Goal: Book appointment/travel/reservation

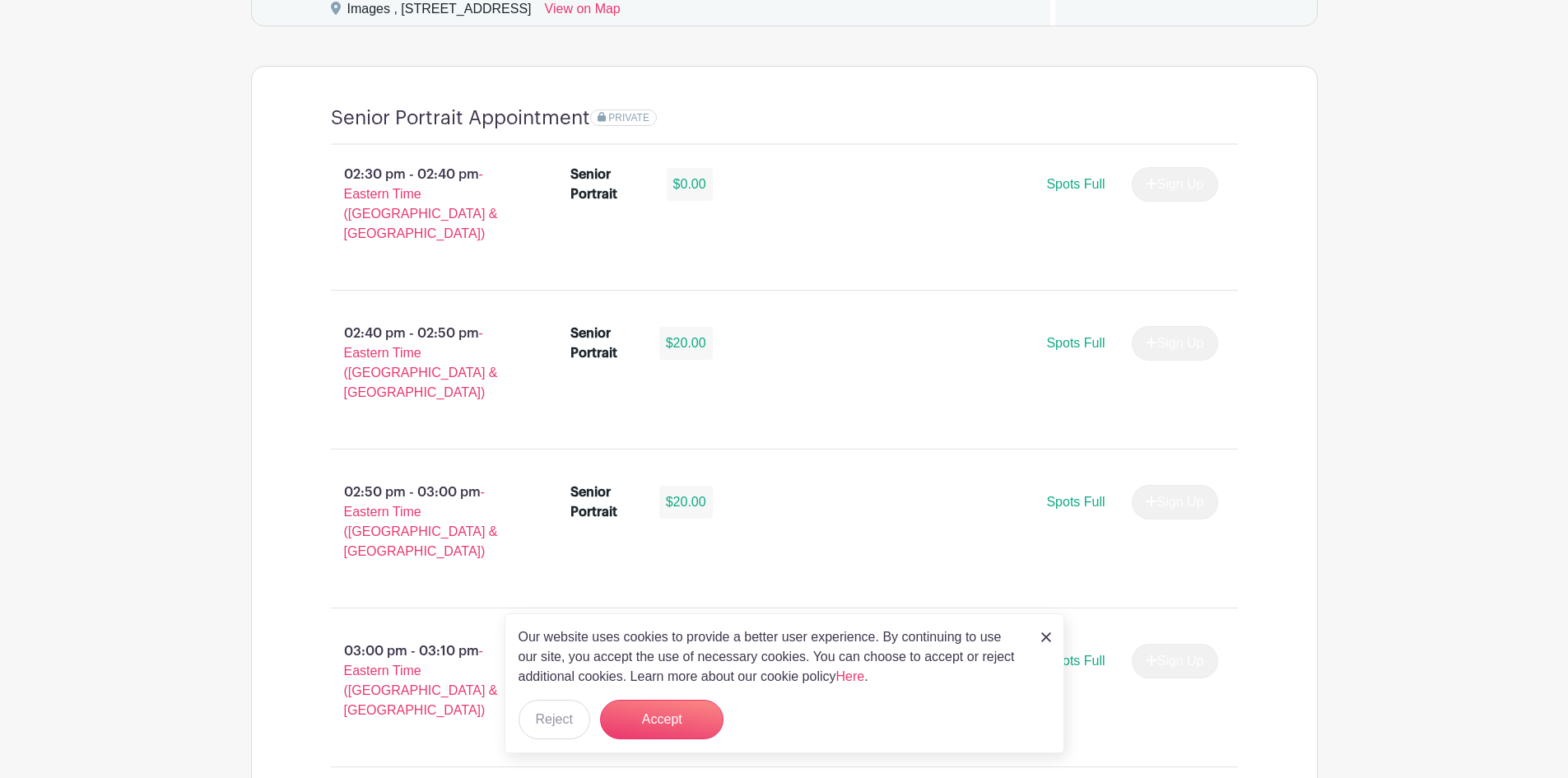
scroll to position [1153, 0]
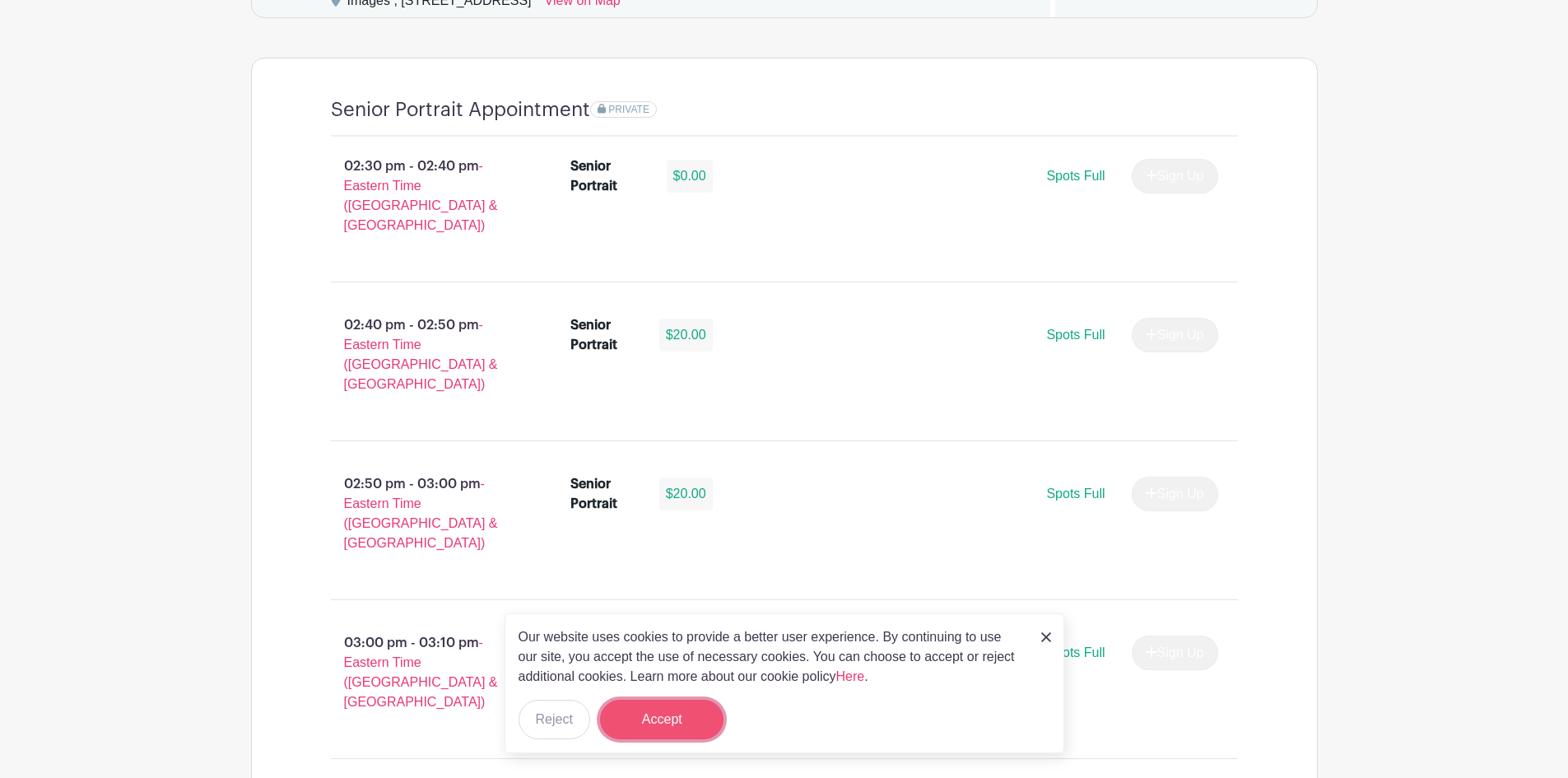
click at [687, 717] on button "Accept" at bounding box center [662, 719] width 124 height 40
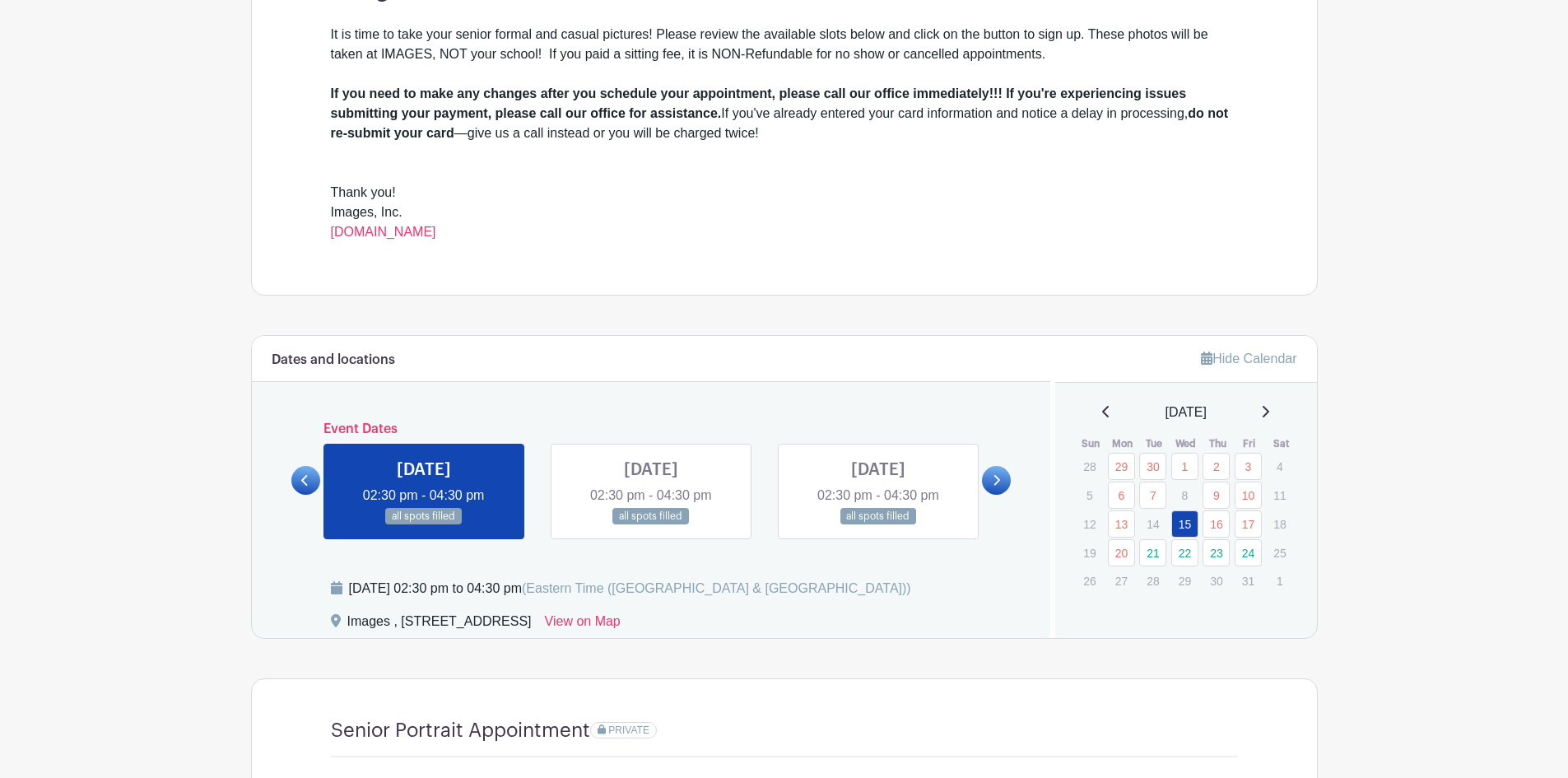
scroll to position [533, 0]
click at [1282, 411] on div "[DATE]" at bounding box center [1186, 412] width 222 height 20
click at [1269, 412] on icon at bounding box center [1265, 411] width 8 height 14
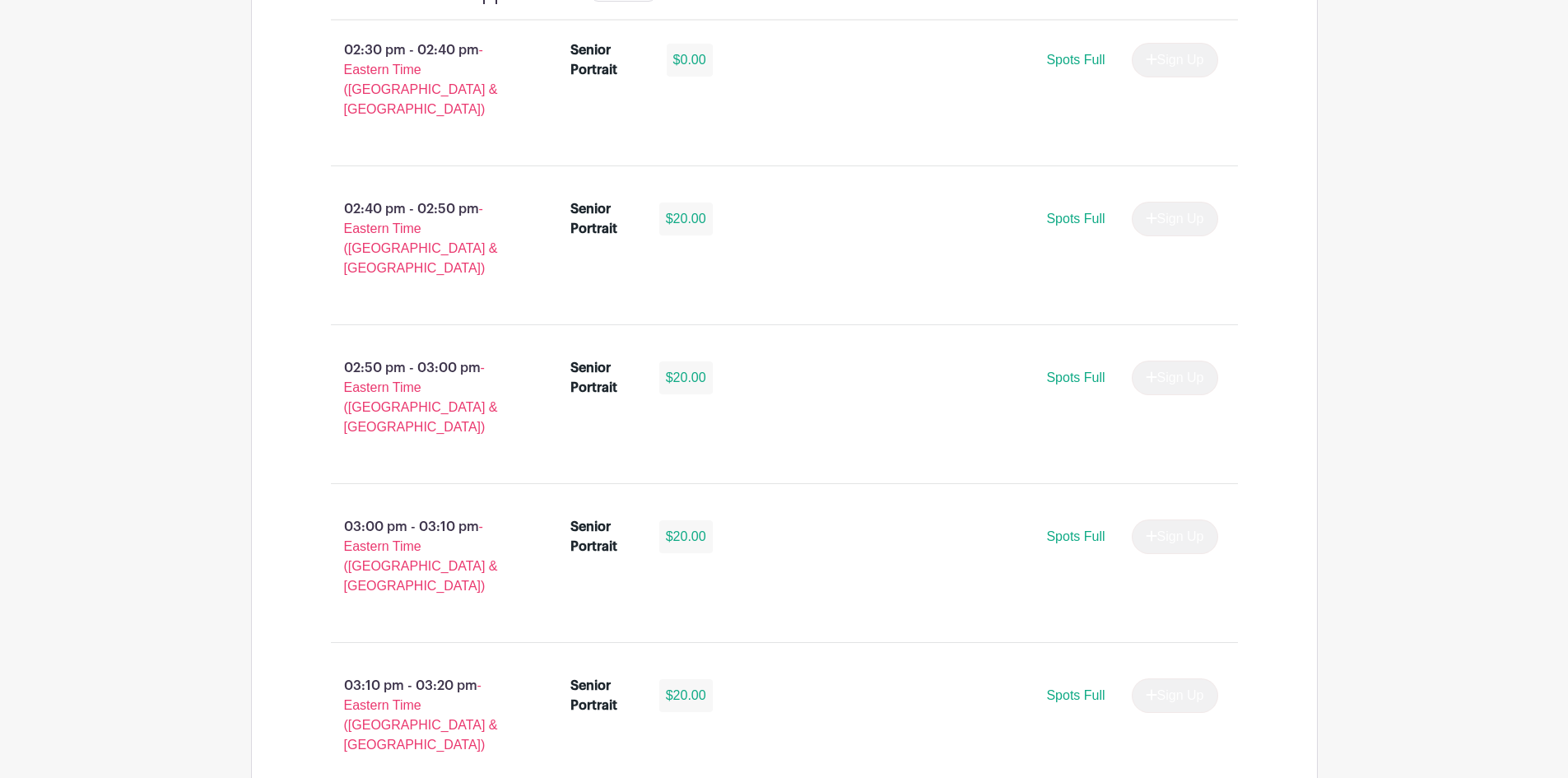
scroll to position [615, 0]
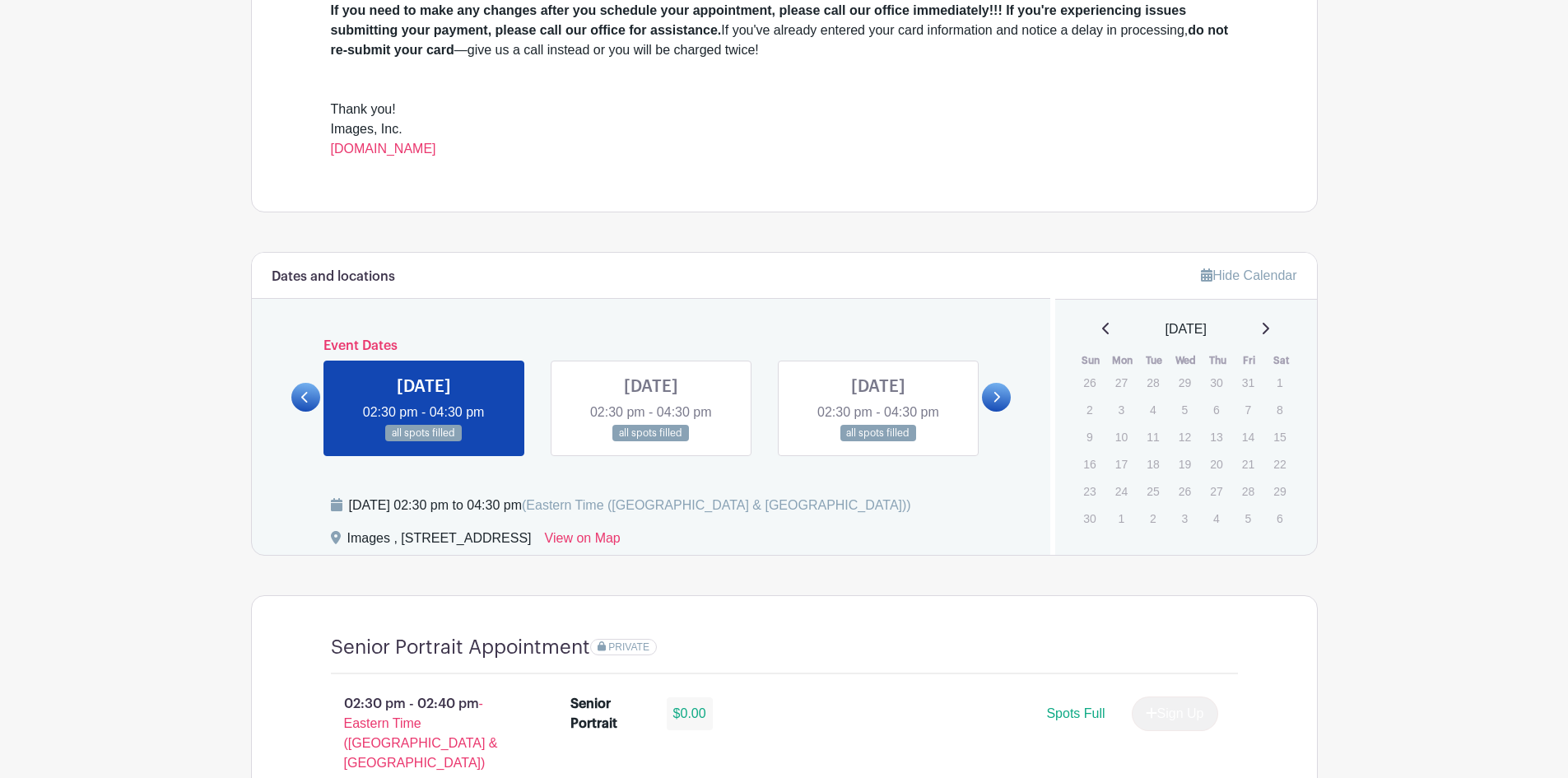
click at [996, 403] on icon at bounding box center [997, 397] width 7 height 13
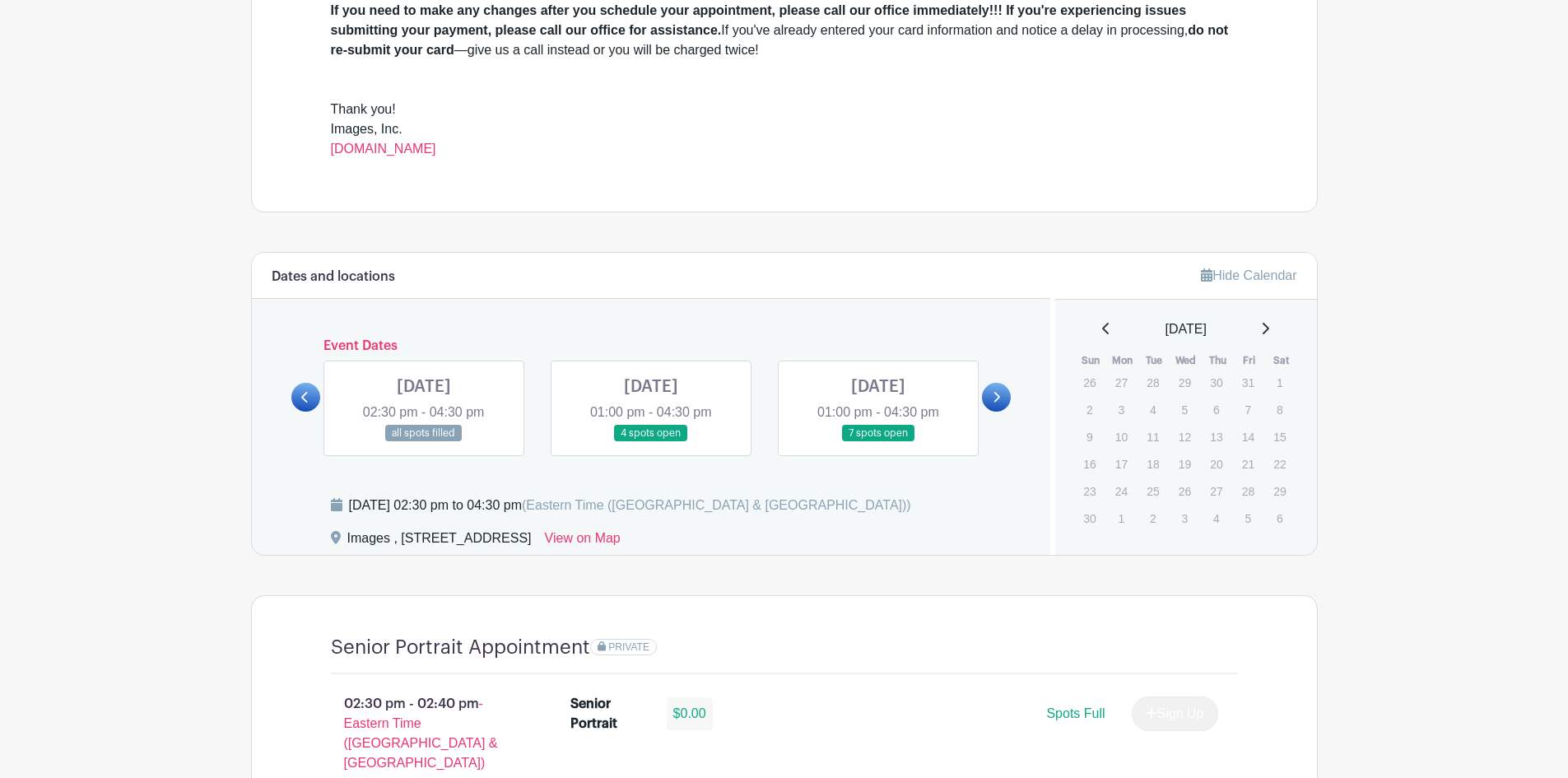
click at [1002, 405] on link at bounding box center [997, 397] width 29 height 29
click at [424, 442] on link at bounding box center [424, 442] width 0 height 0
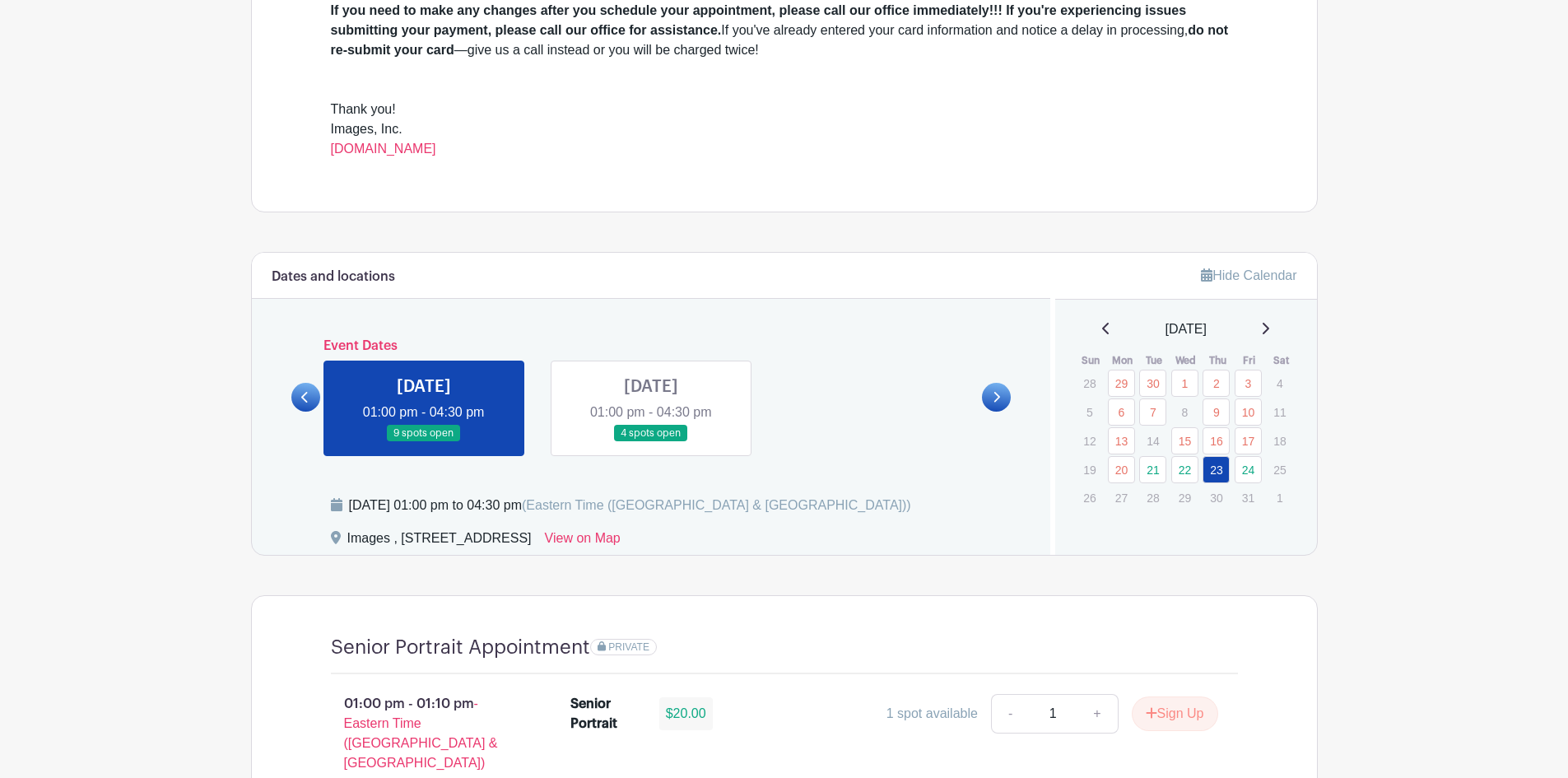
click at [311, 391] on link at bounding box center [306, 397] width 29 height 29
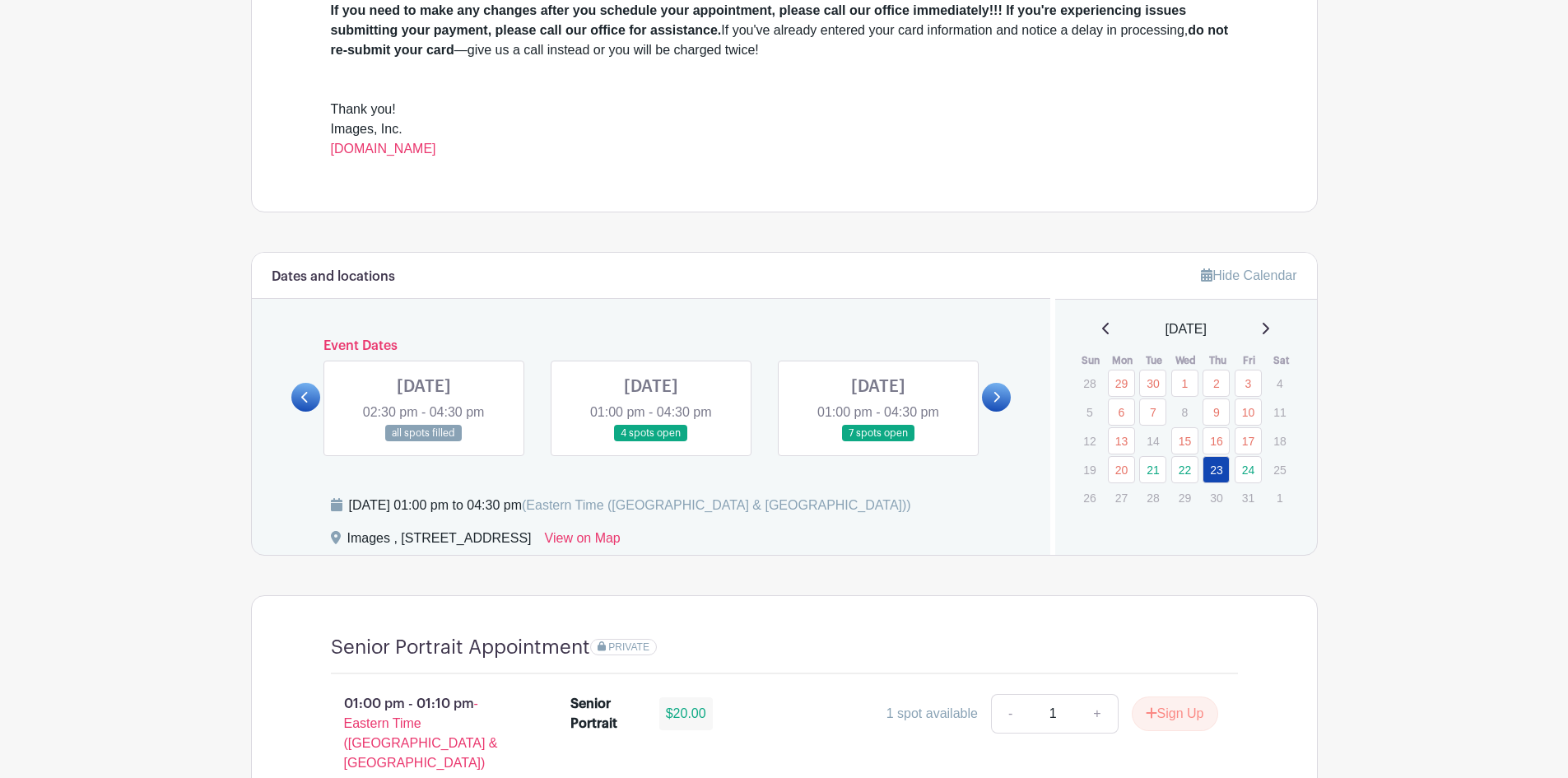
click at [998, 404] on link at bounding box center [997, 397] width 29 height 29
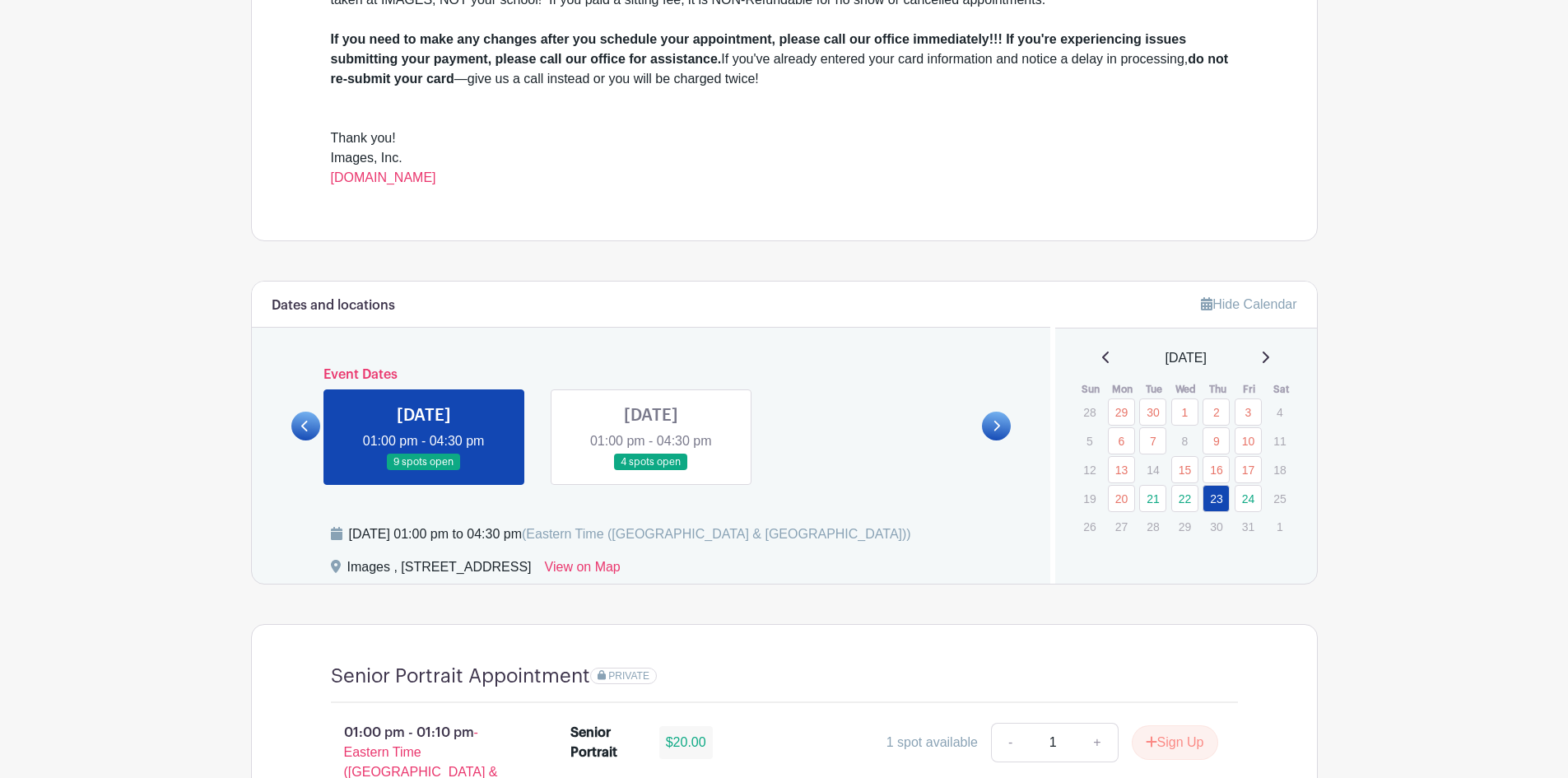
scroll to position [615, 0]
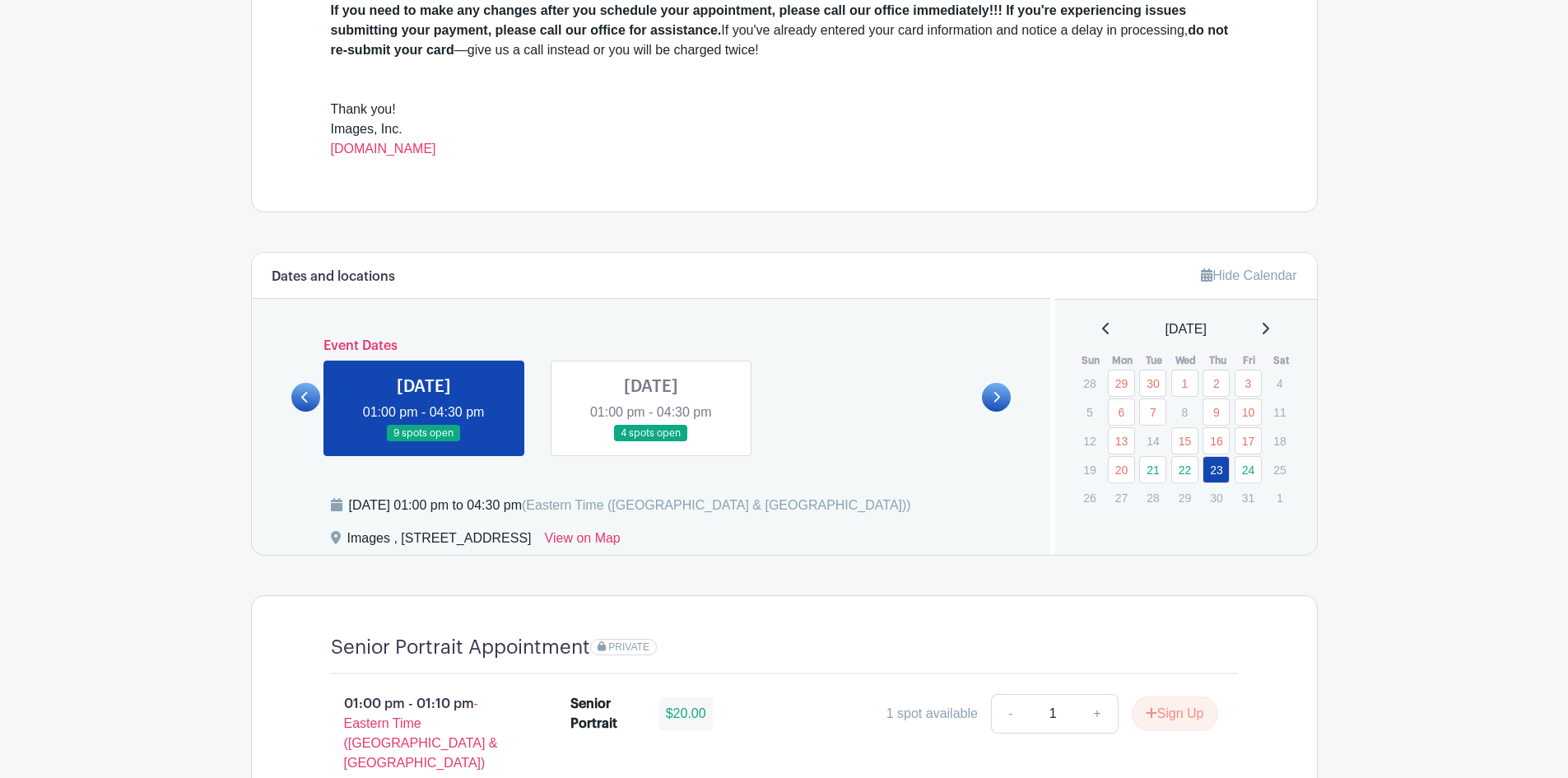
click at [317, 398] on link at bounding box center [306, 397] width 29 height 29
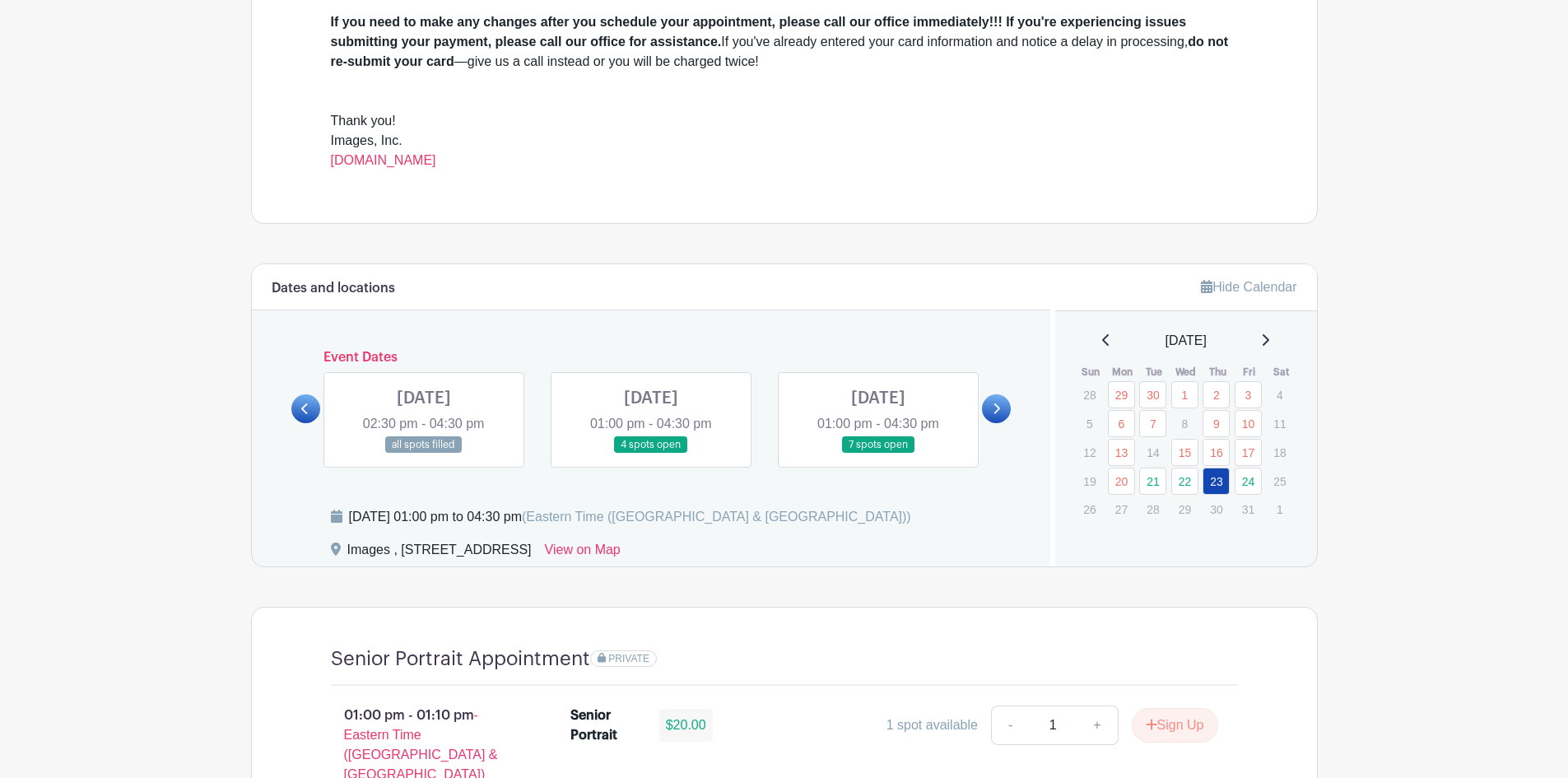
scroll to position [576, 0]
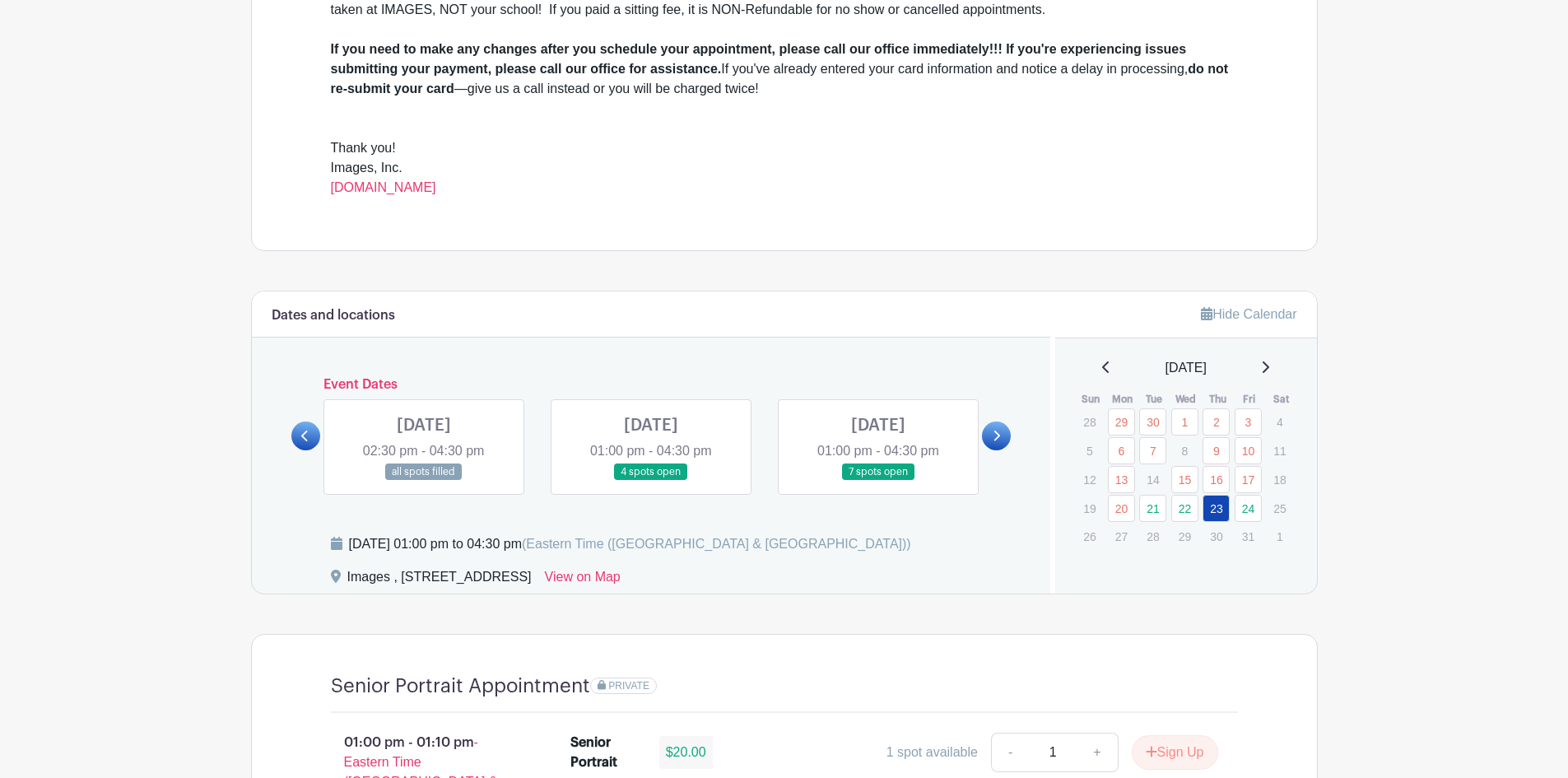
click at [988, 440] on link at bounding box center [997, 436] width 29 height 29
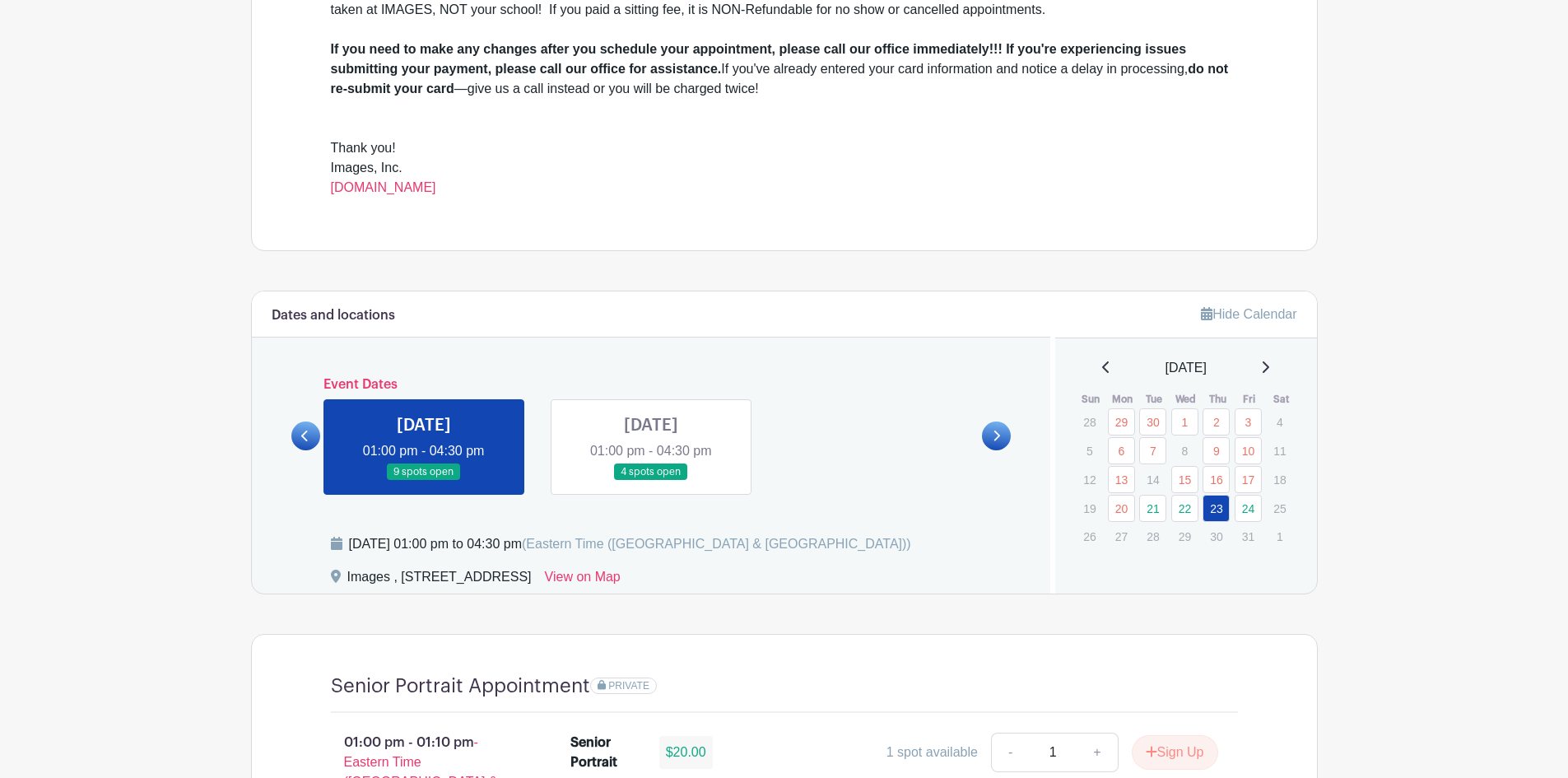
click at [651, 481] on link at bounding box center [651, 481] width 0 height 0
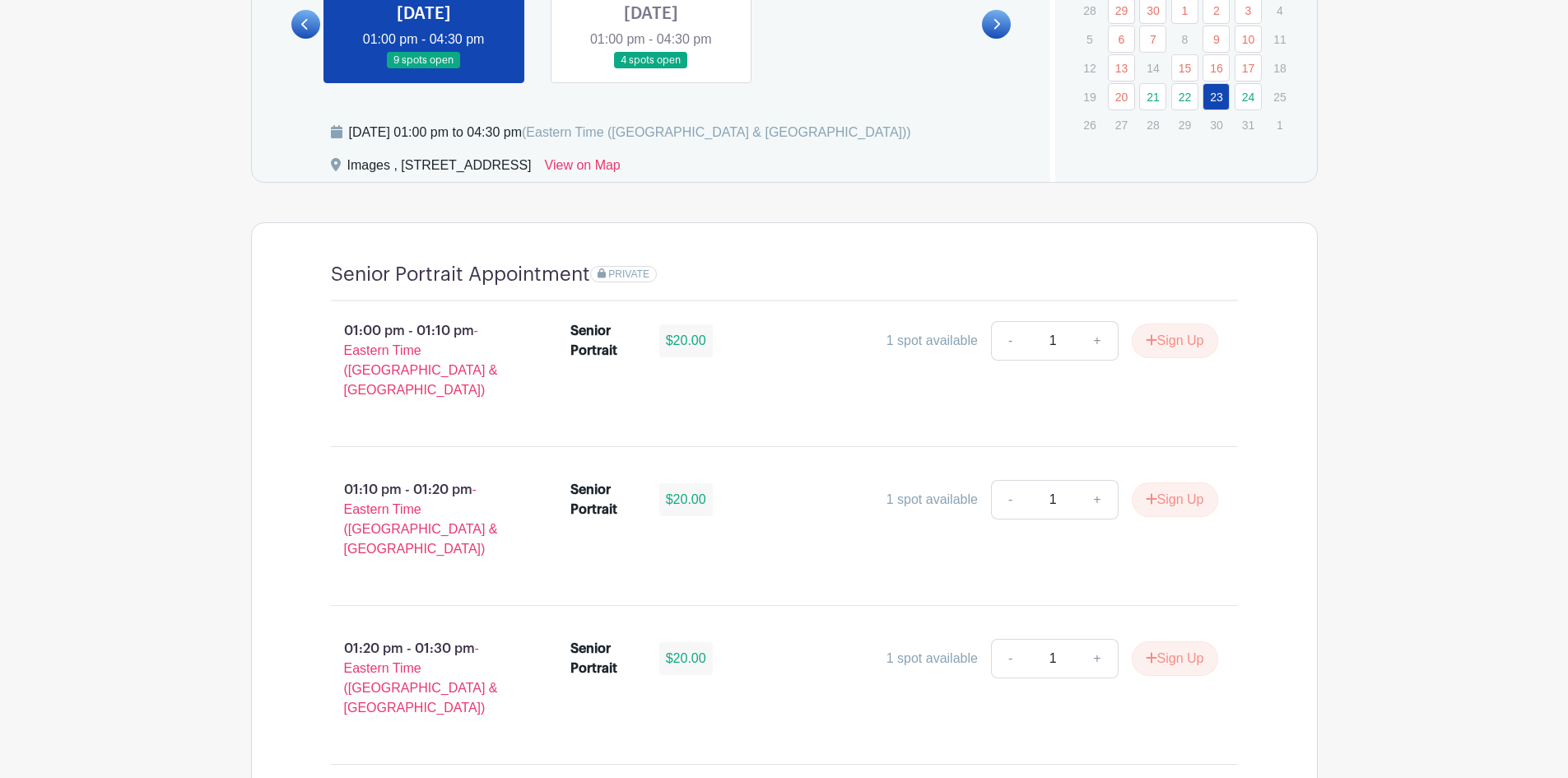
scroll to position [905, 0]
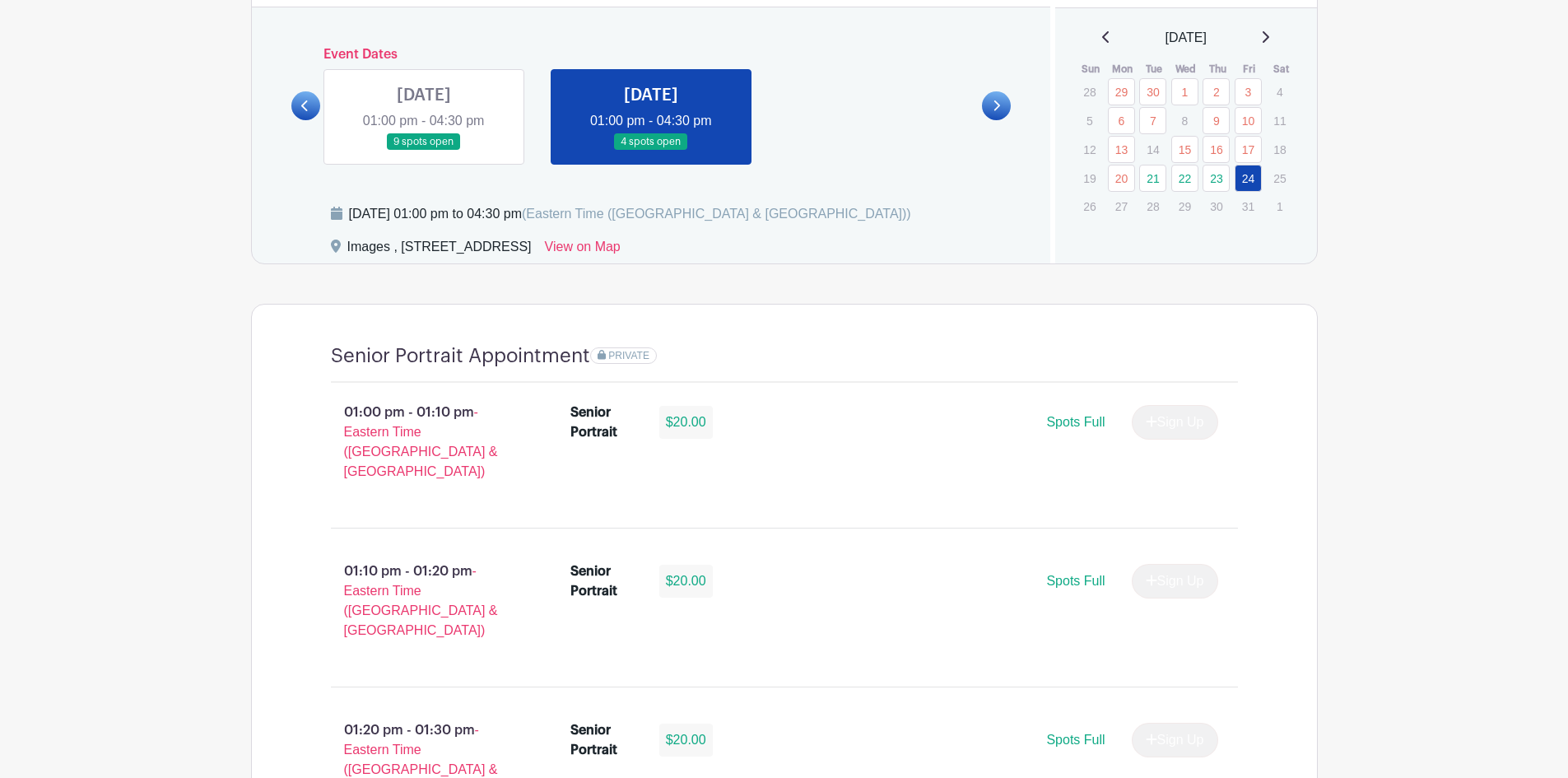
scroll to position [905, 0]
click at [300, 113] on link at bounding box center [306, 107] width 29 height 29
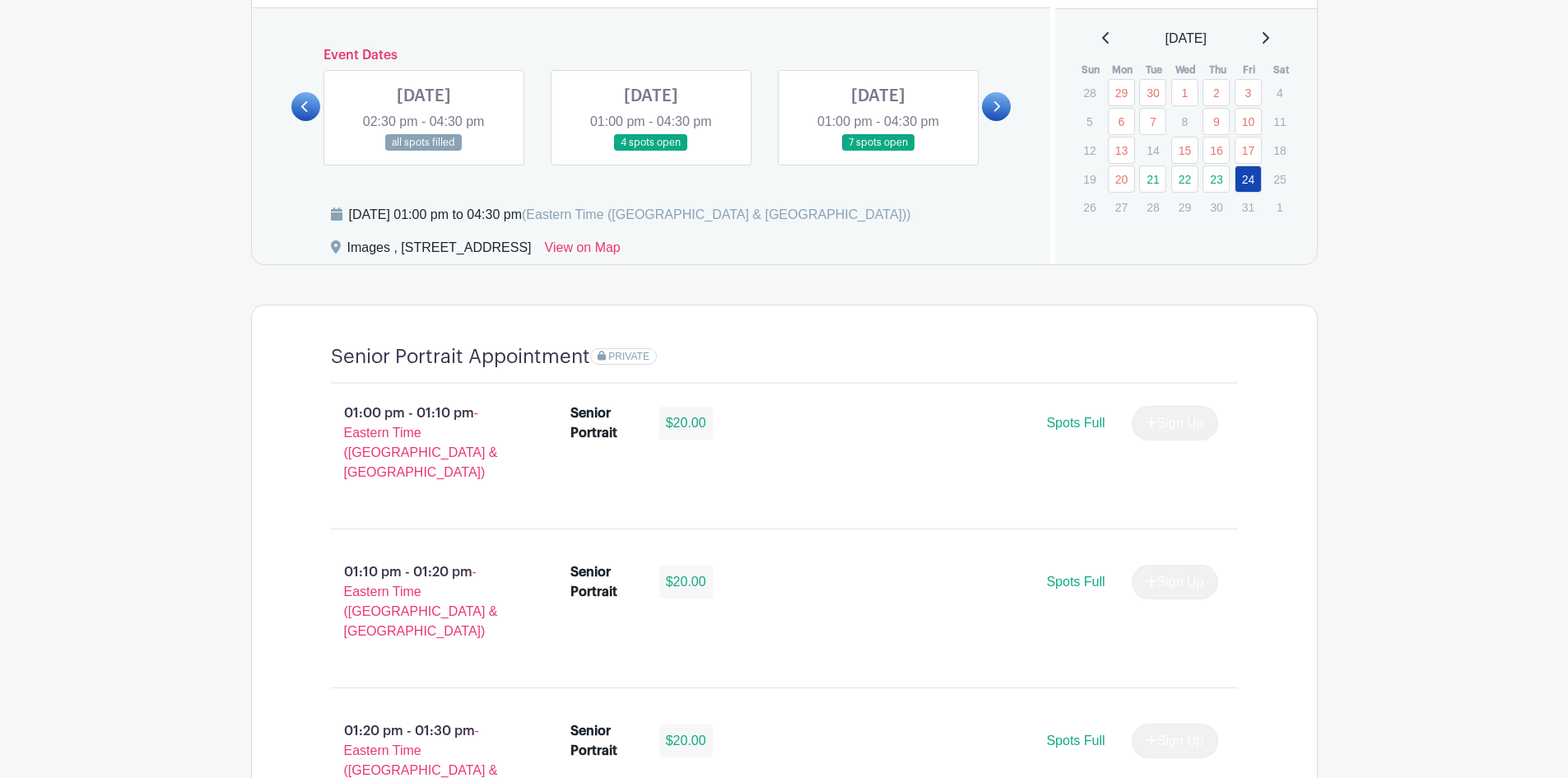
click at [1006, 111] on link at bounding box center [997, 107] width 29 height 29
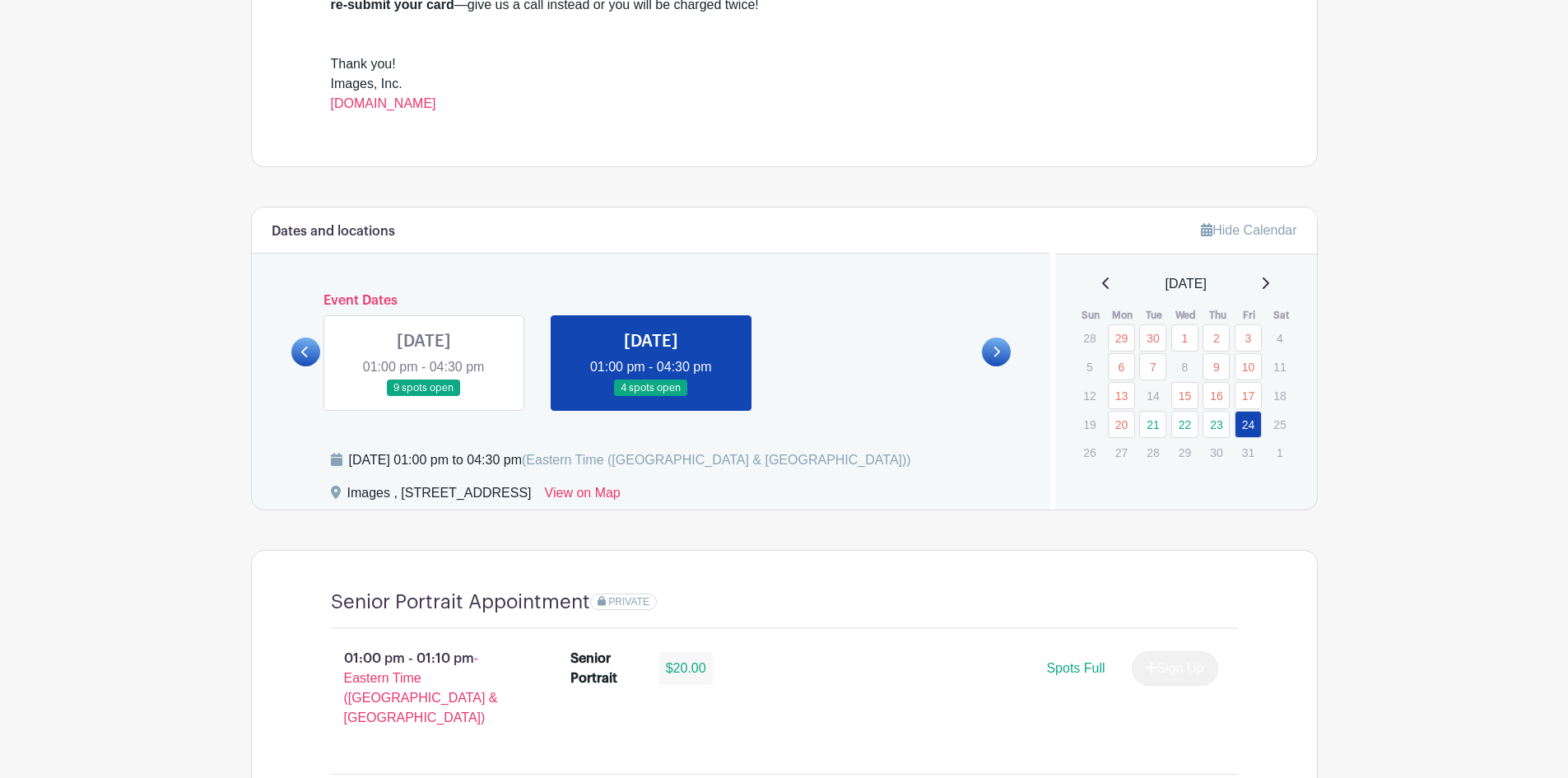
scroll to position [659, 0]
click at [300, 351] on link at bounding box center [306, 354] width 29 height 29
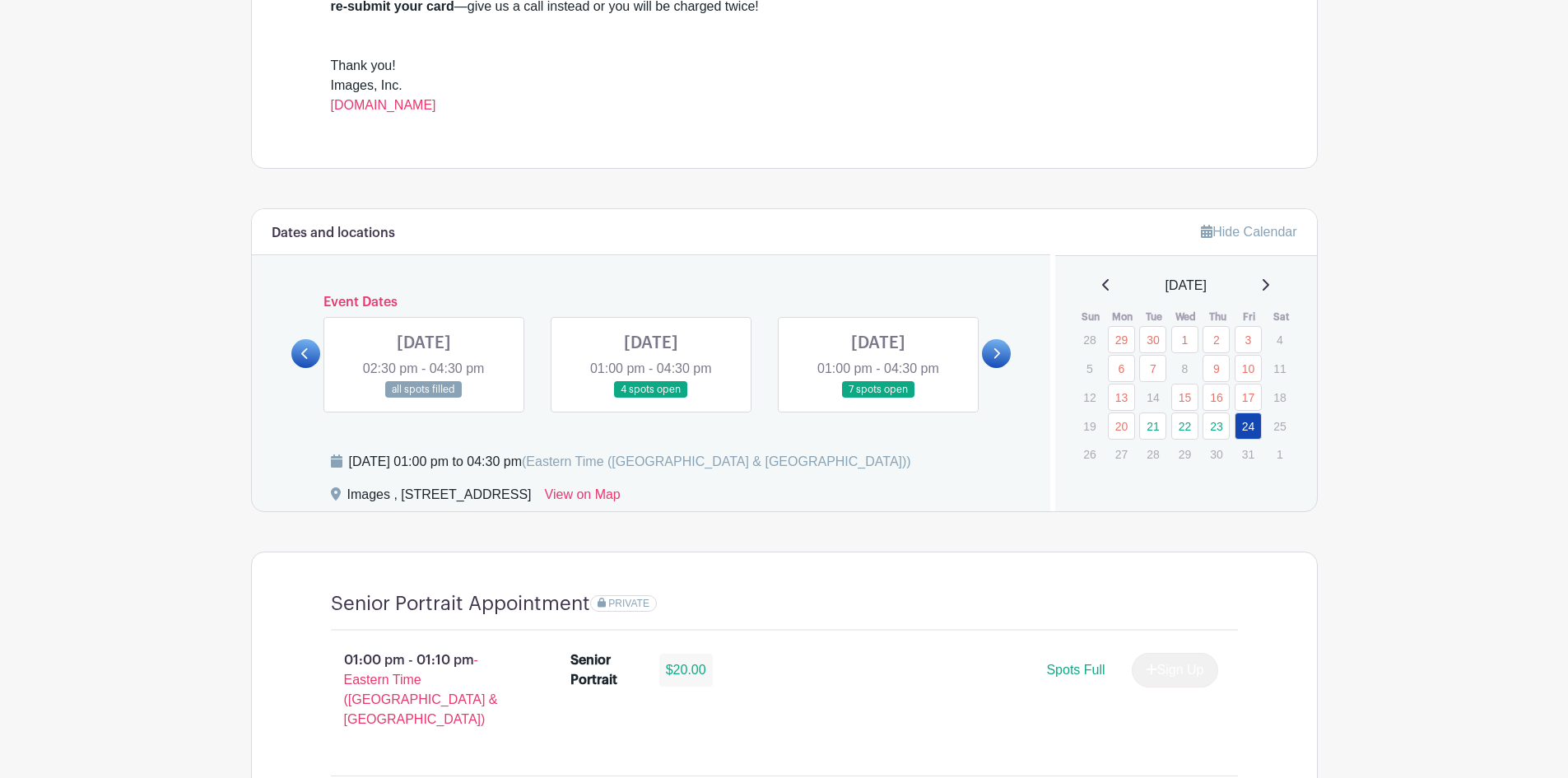
click at [999, 366] on link at bounding box center [997, 354] width 29 height 29
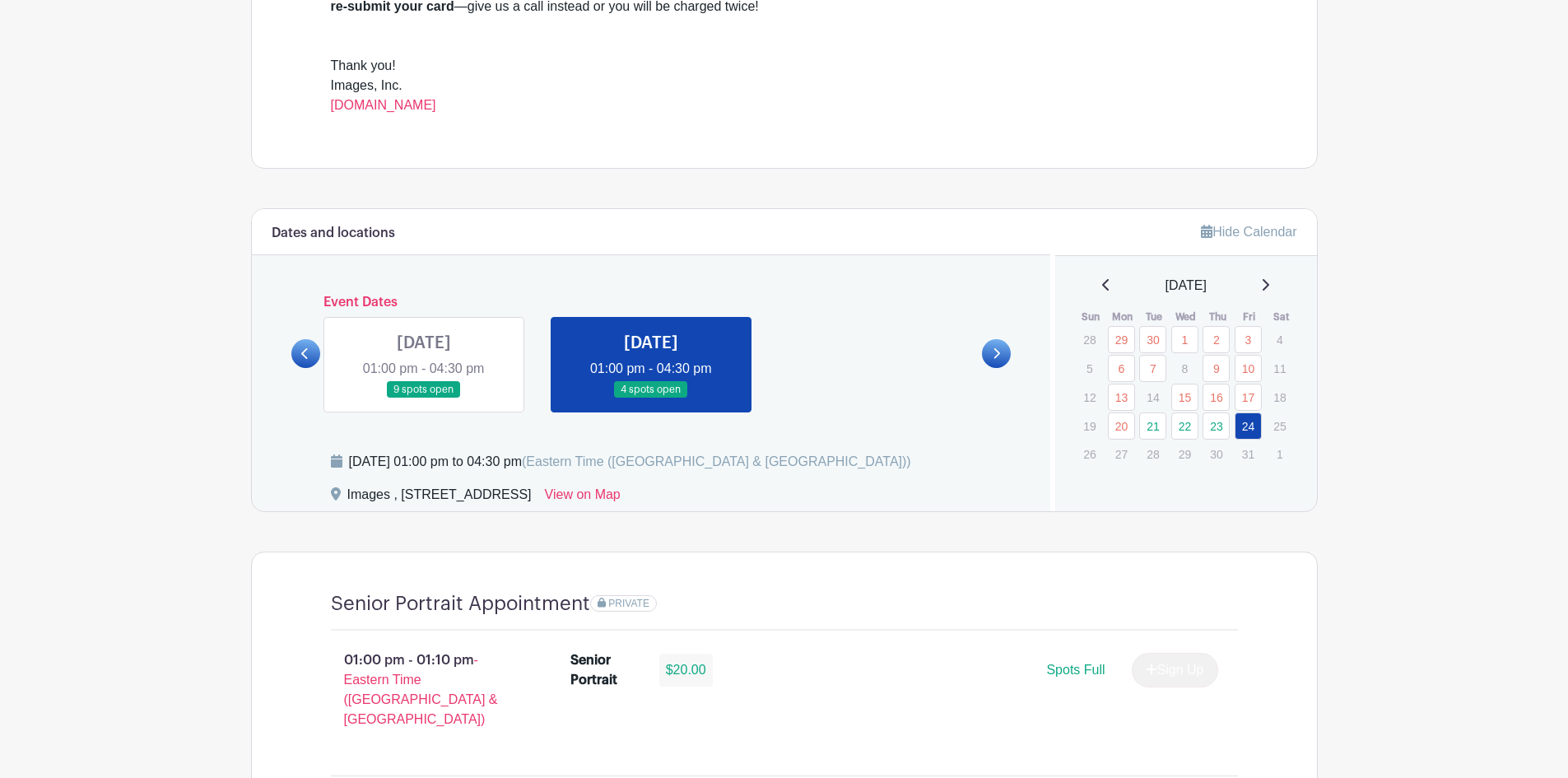
click at [303, 356] on icon at bounding box center [305, 354] width 7 height 13
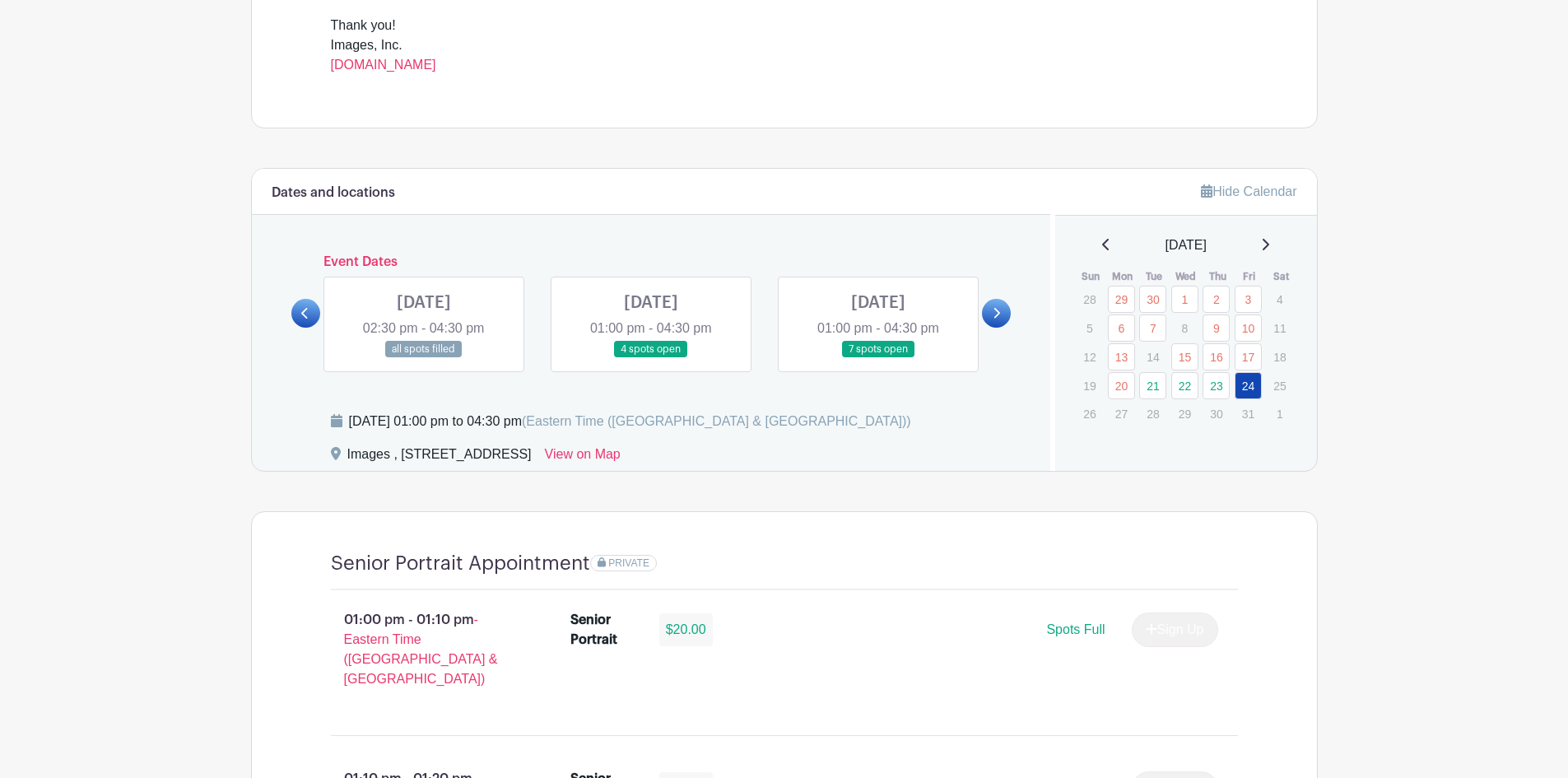
scroll to position [494, 0]
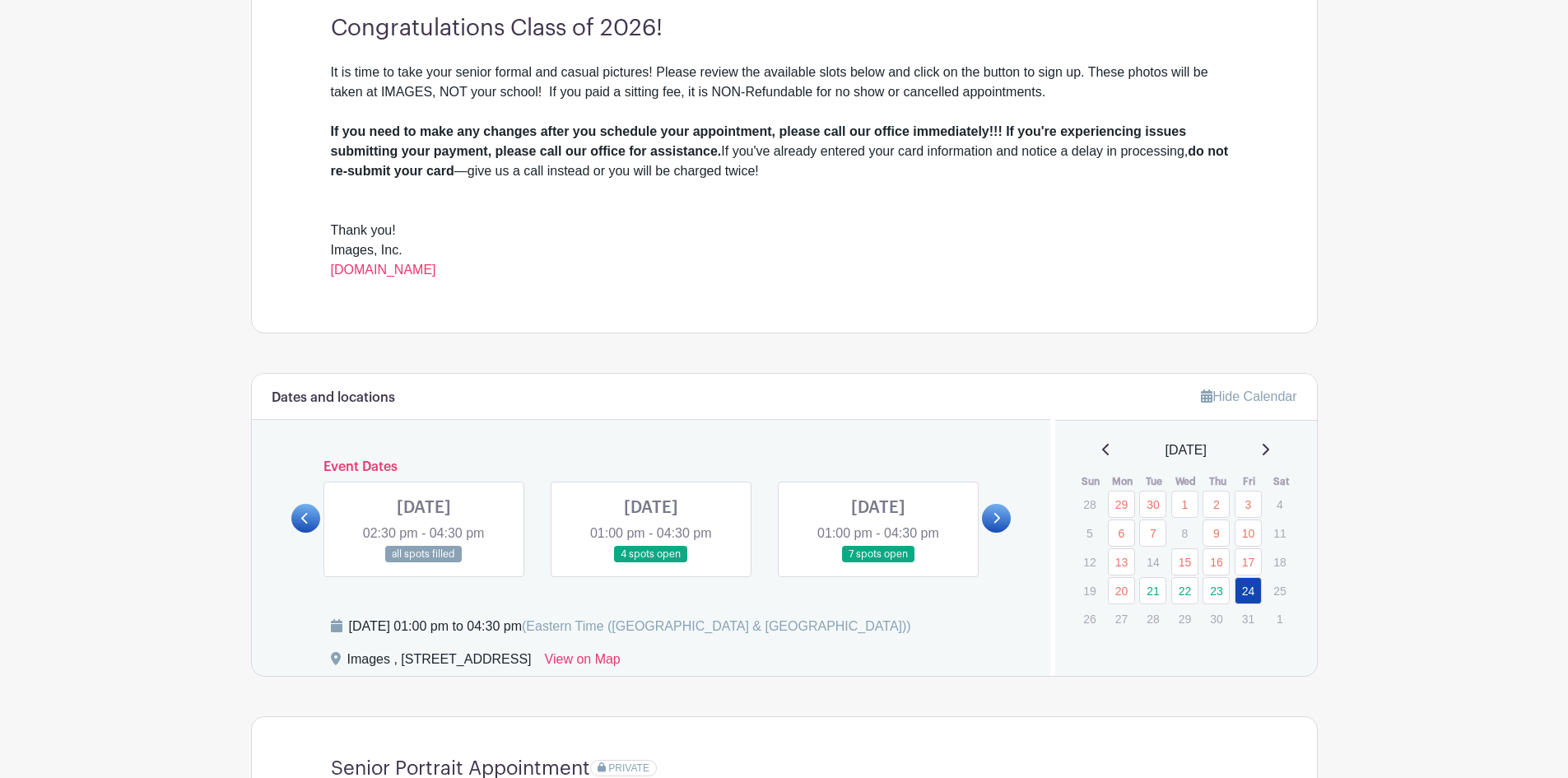
click at [996, 523] on icon at bounding box center [997, 518] width 7 height 13
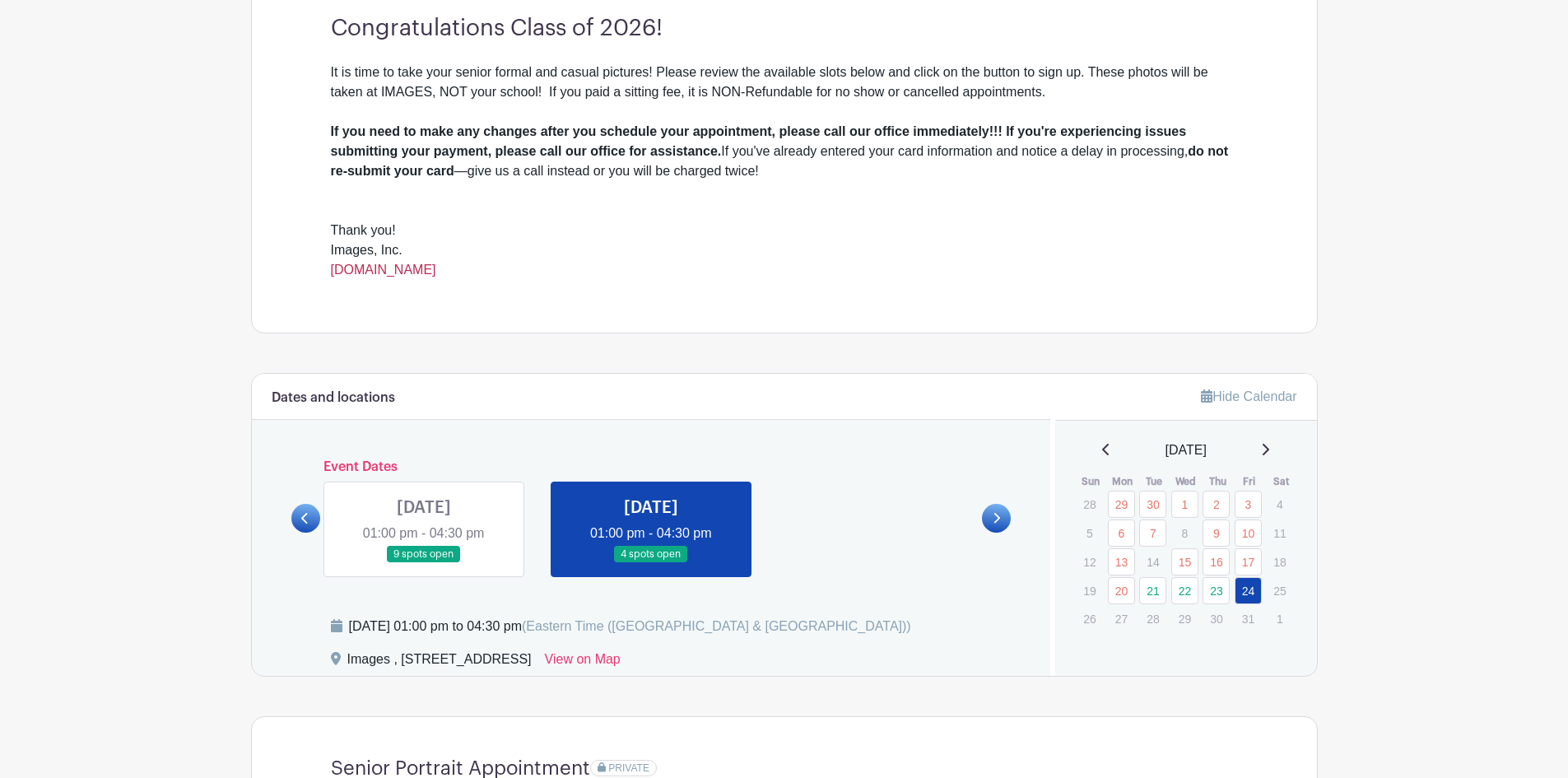
click at [436, 273] on link "[DOMAIN_NAME]" at bounding box center [384, 270] width 106 height 14
